Goal: Transaction & Acquisition: Purchase product/service

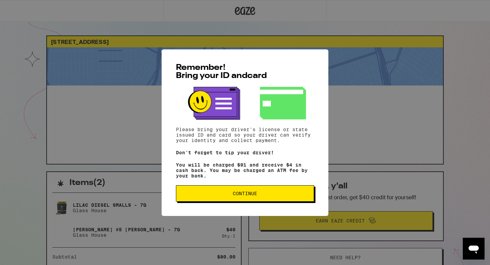
click at [240, 196] on span "Continue" at bounding box center [245, 193] width 25 height 5
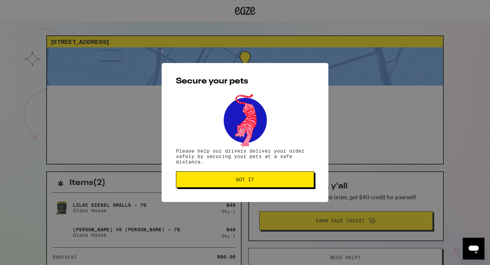
click at [245, 175] on button "Got it" at bounding box center [245, 179] width 138 height 16
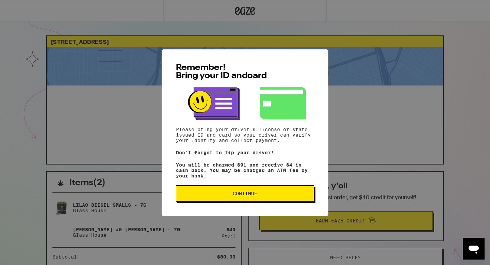
click at [238, 192] on button "Continue" at bounding box center [245, 193] width 138 height 16
